Goal: Navigation & Orientation: Find specific page/section

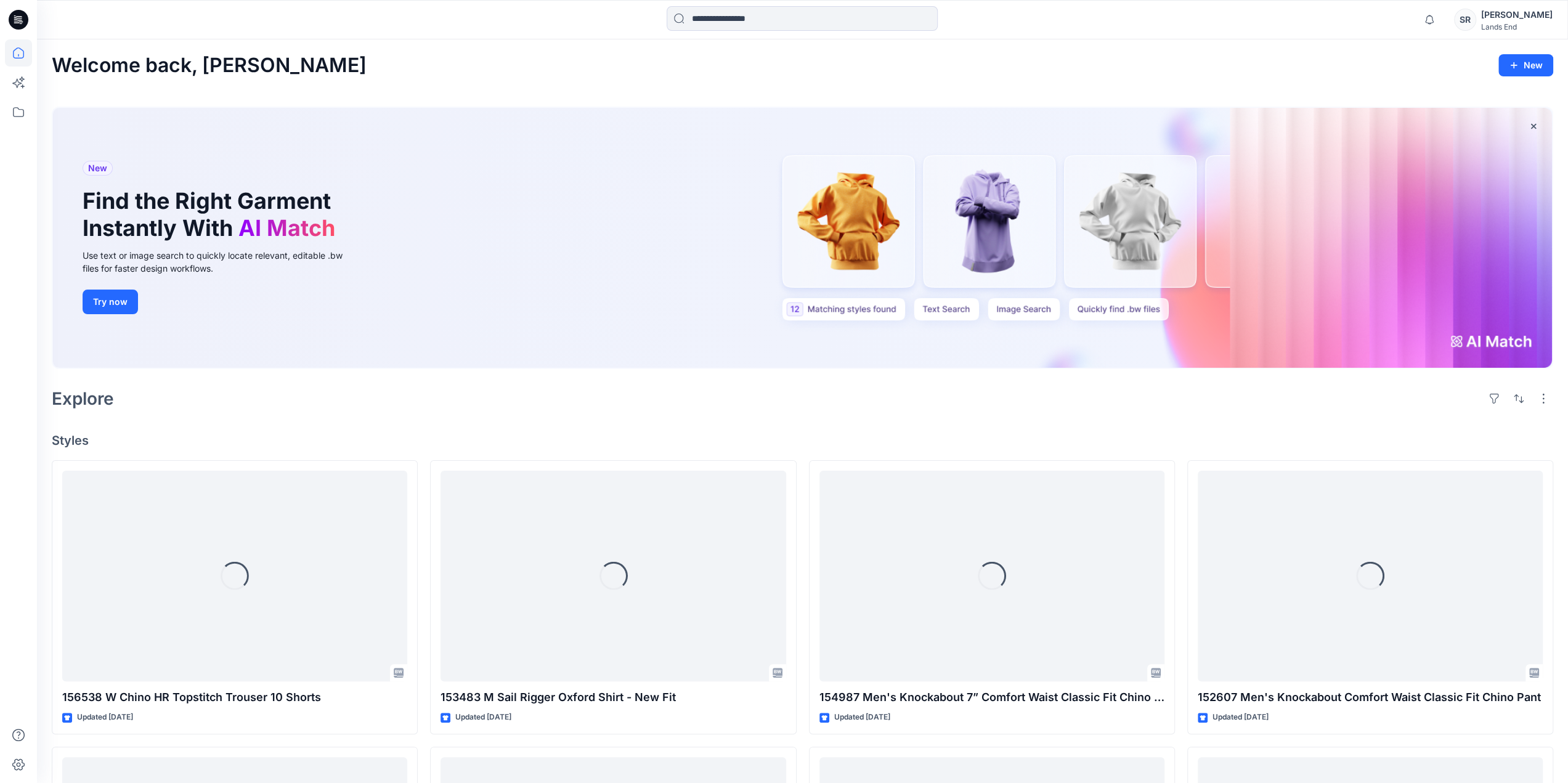
click at [111, 302] on button "Try now" at bounding box center [110, 302] width 56 height 25
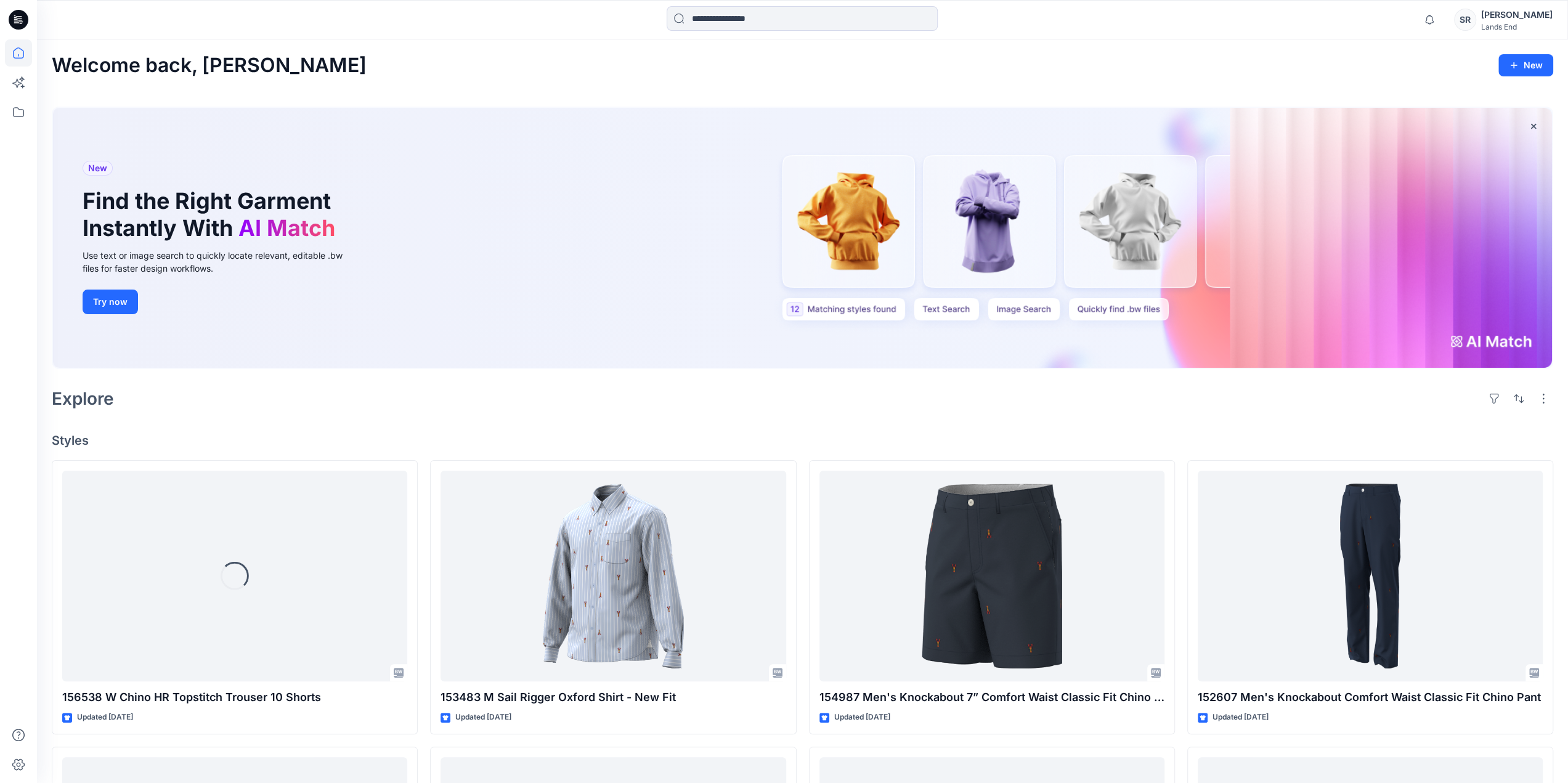
click at [1489, 284] on div "New Find the Right Garment Instantly With AI Match Use text or image search to …" at bounding box center [803, 237] width 1499 height 260
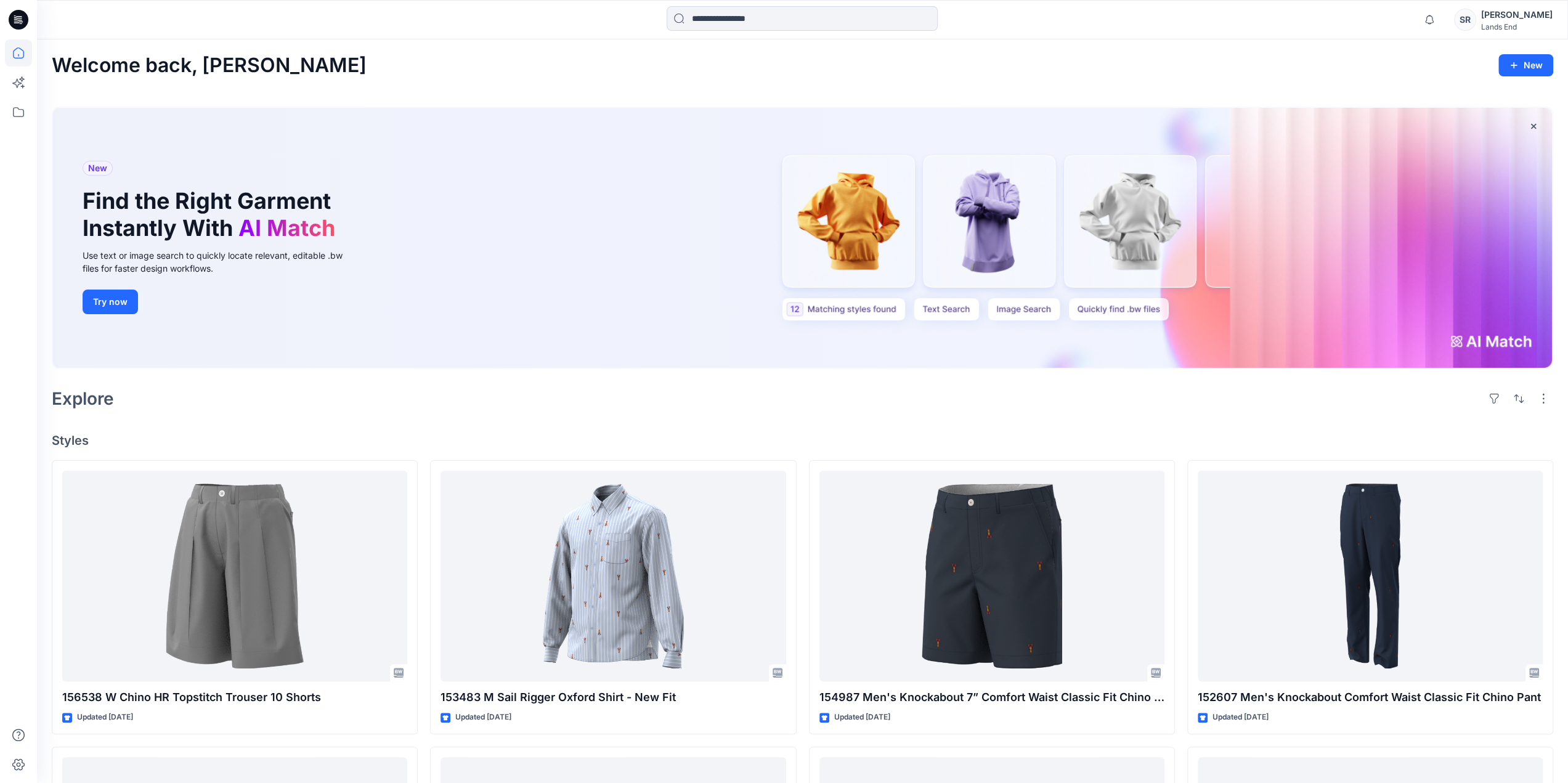
click at [870, 235] on div "New Find the Right Garment Instantly With AI Match Use text or image search to …" at bounding box center [803, 237] width 1499 height 260
click at [531, 183] on div "New Find the Right Garment Instantly With AI Match Use text or image search to …" at bounding box center [803, 237] width 1499 height 260
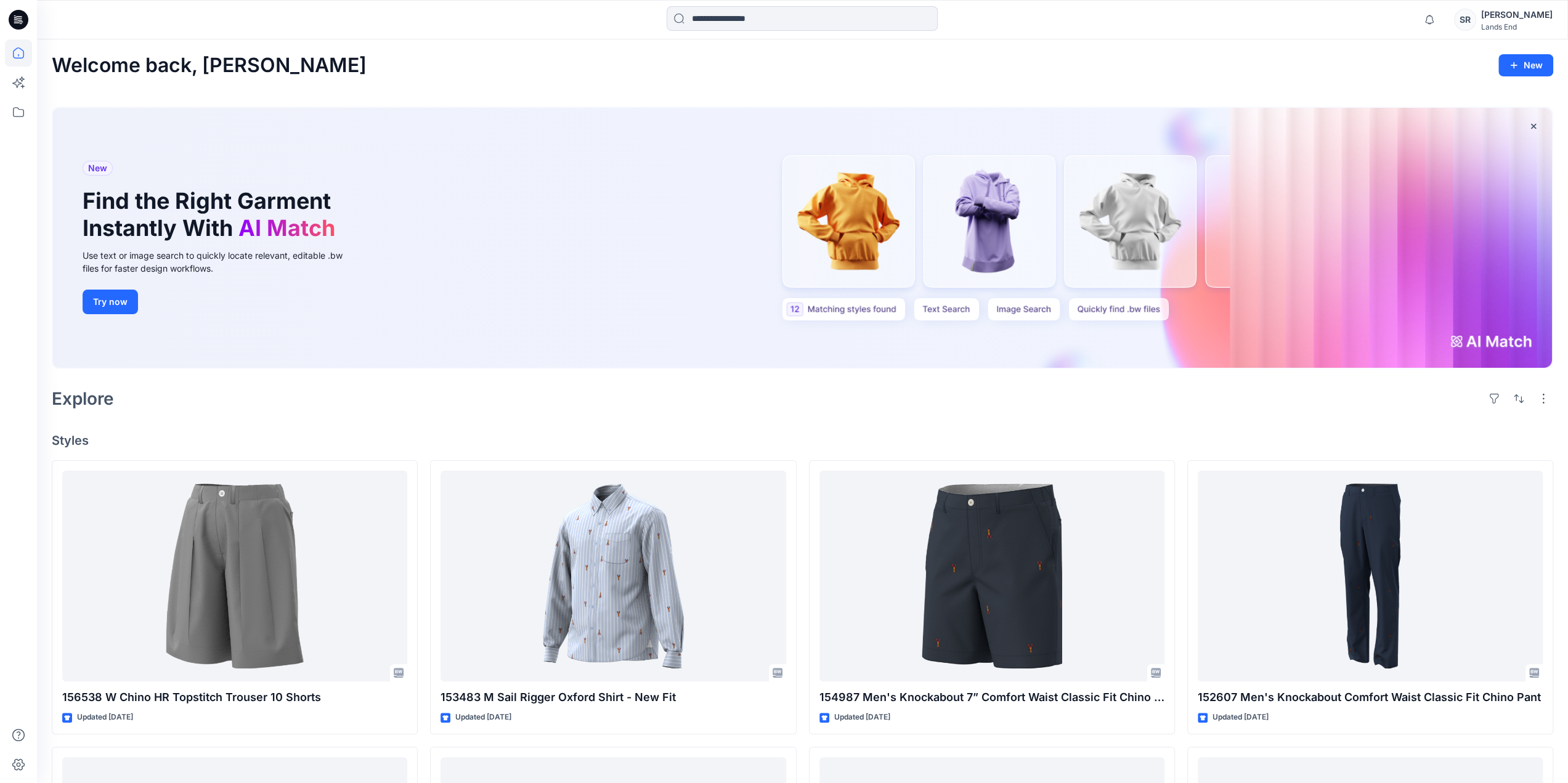
click at [501, 87] on div "Welcome back, Sohel New New Find the Right Garment Instantly With AI Match Use …" at bounding box center [803, 703] width 1531 height 1327
